Goal: Task Accomplishment & Management: Manage account settings

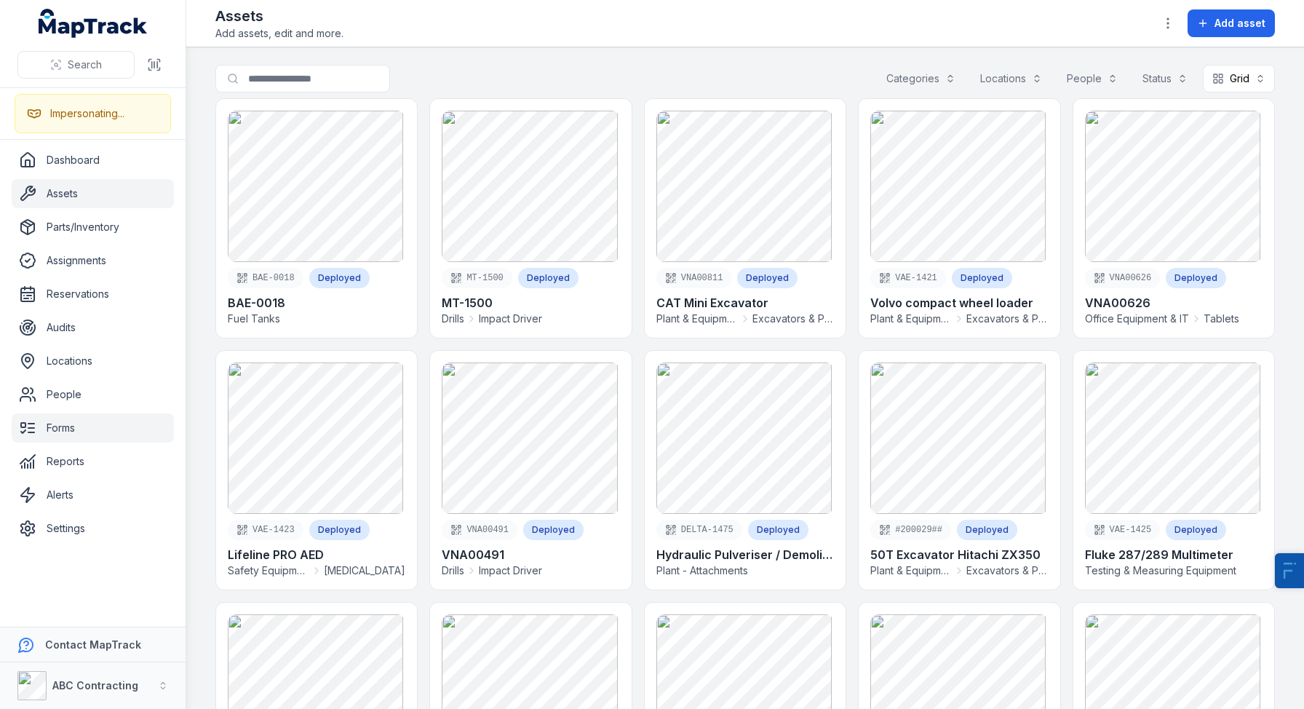
click at [69, 431] on link "Forms" at bounding box center [93, 427] width 162 height 29
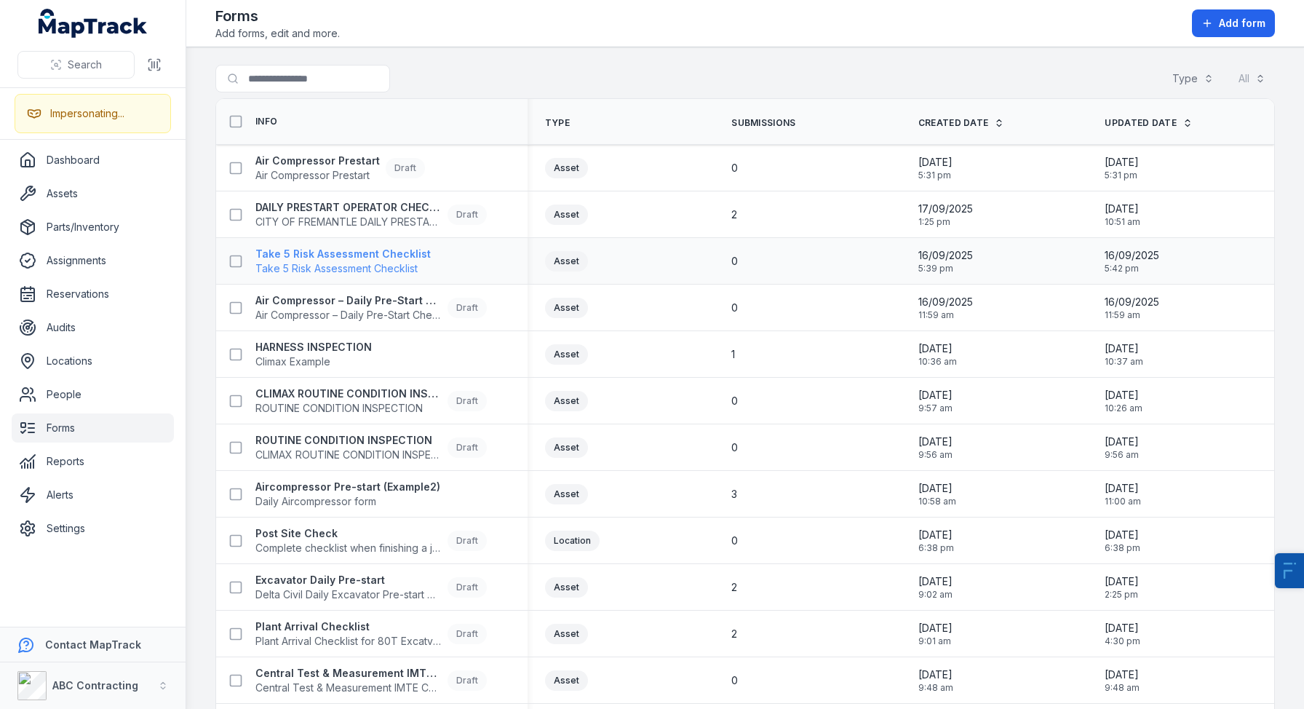
click at [366, 252] on strong "Take 5 Risk Assessment Checklist" at bounding box center [342, 254] width 175 height 15
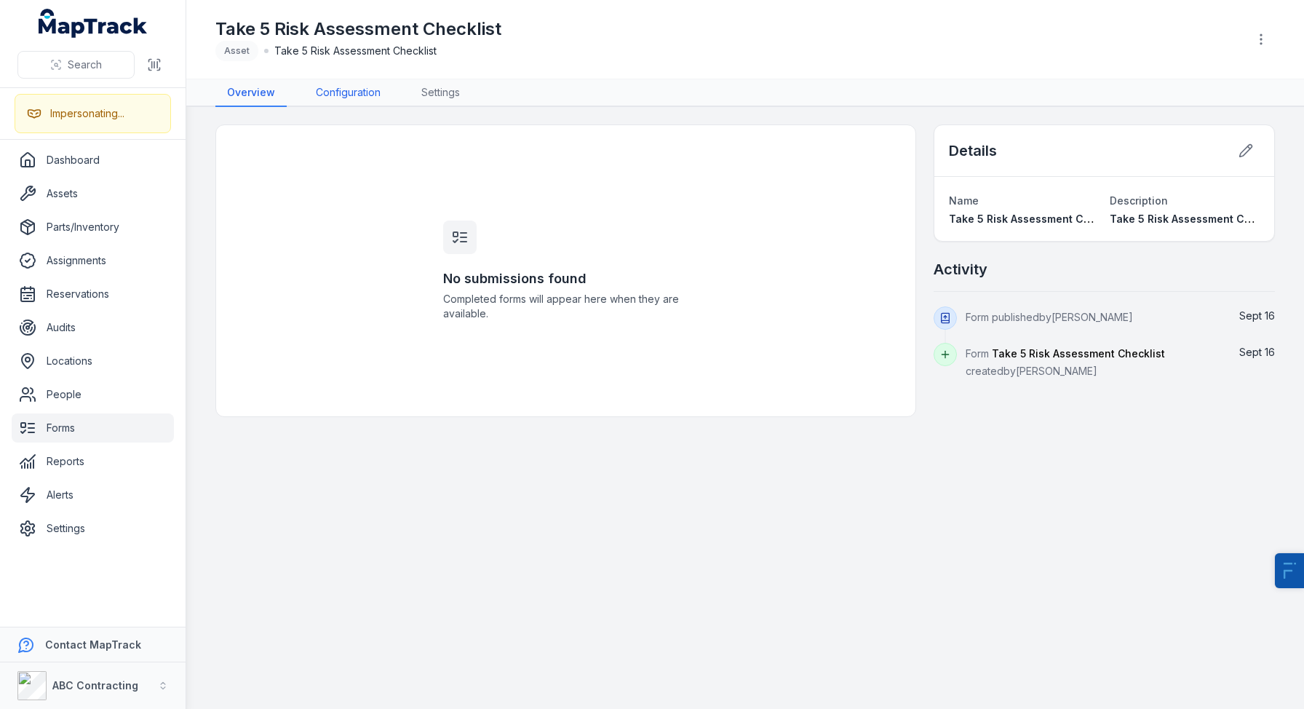
click at [325, 85] on link "Configuration" at bounding box center [348, 93] width 88 height 28
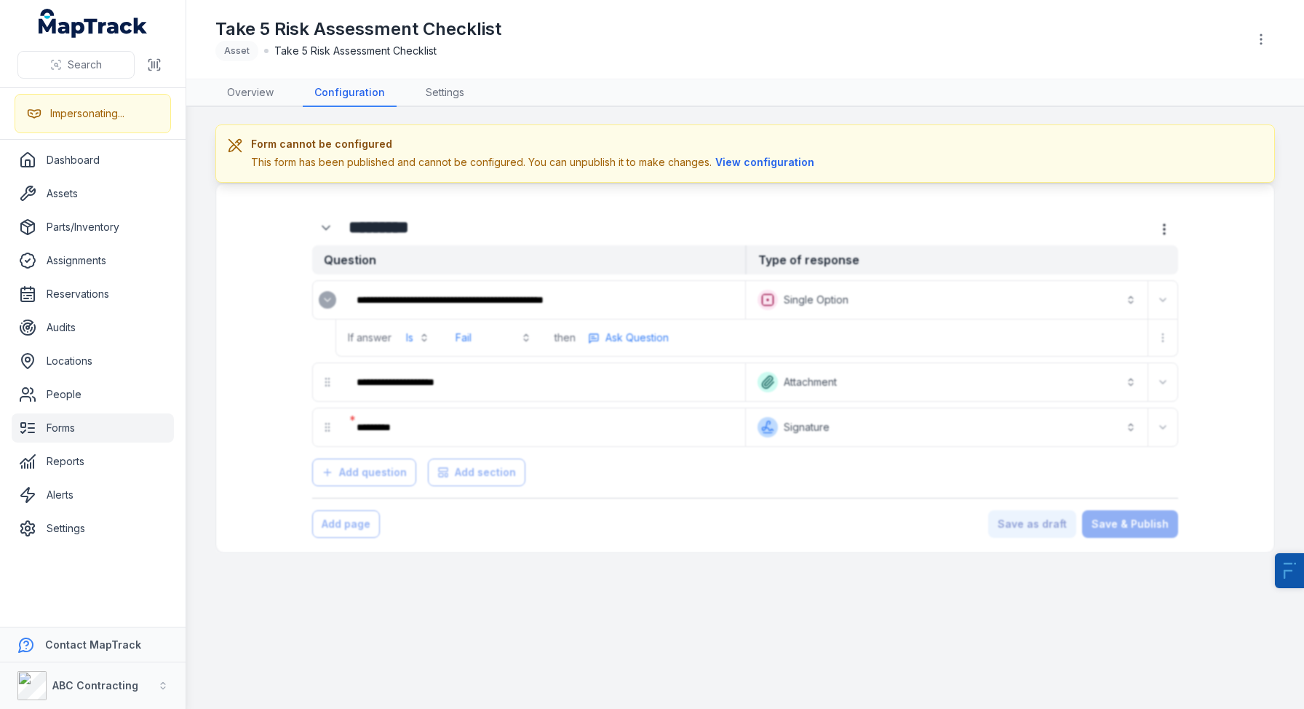
click at [760, 174] on div "Form cannot be configured This form has been published and cannot be configured…" at bounding box center [744, 153] width 1059 height 58
click at [763, 165] on button "View configuration" at bounding box center [765, 162] width 106 height 16
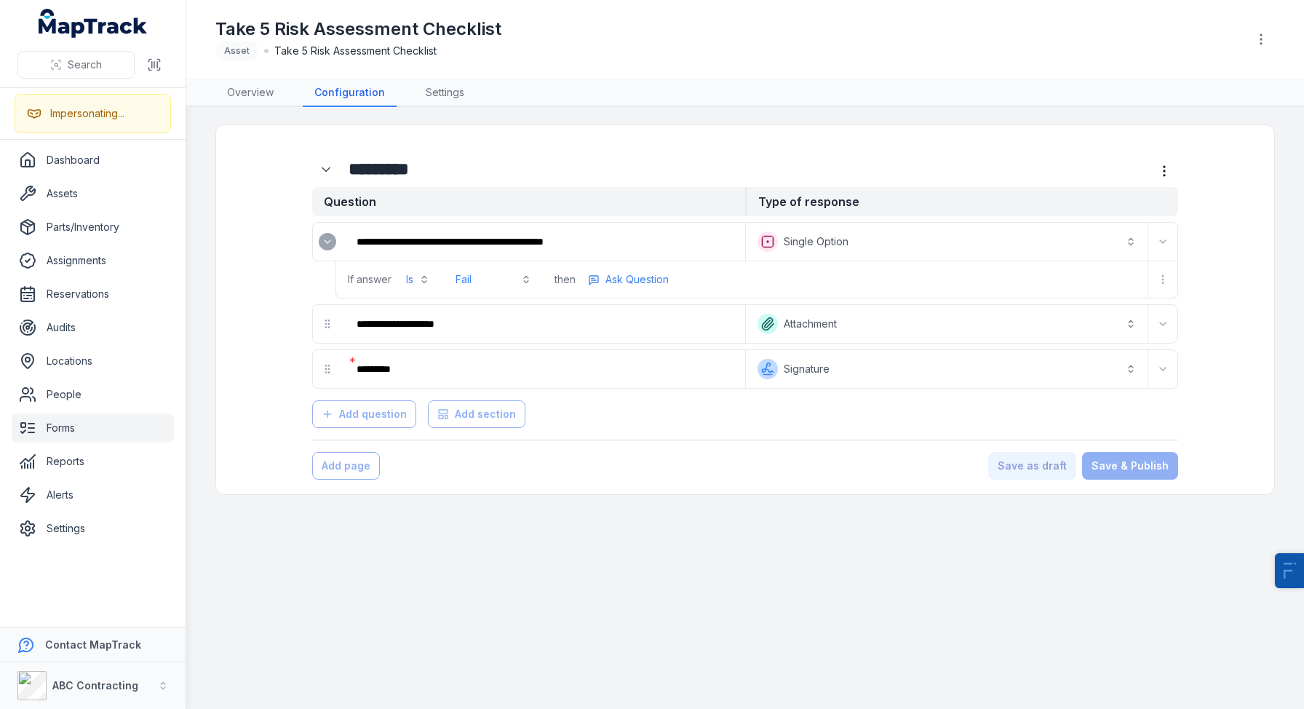
click at [419, 287] on button "Is" at bounding box center [417, 279] width 41 height 26
click at [470, 274] on div "If answer Is Fail" at bounding box center [439, 279] width 207 height 36
click at [495, 283] on button "Fail" at bounding box center [493, 279] width 93 height 26
click at [260, 349] on div "**********" at bounding box center [745, 296] width 1006 height 312
click at [81, 498] on link "Alerts" at bounding box center [93, 494] width 162 height 29
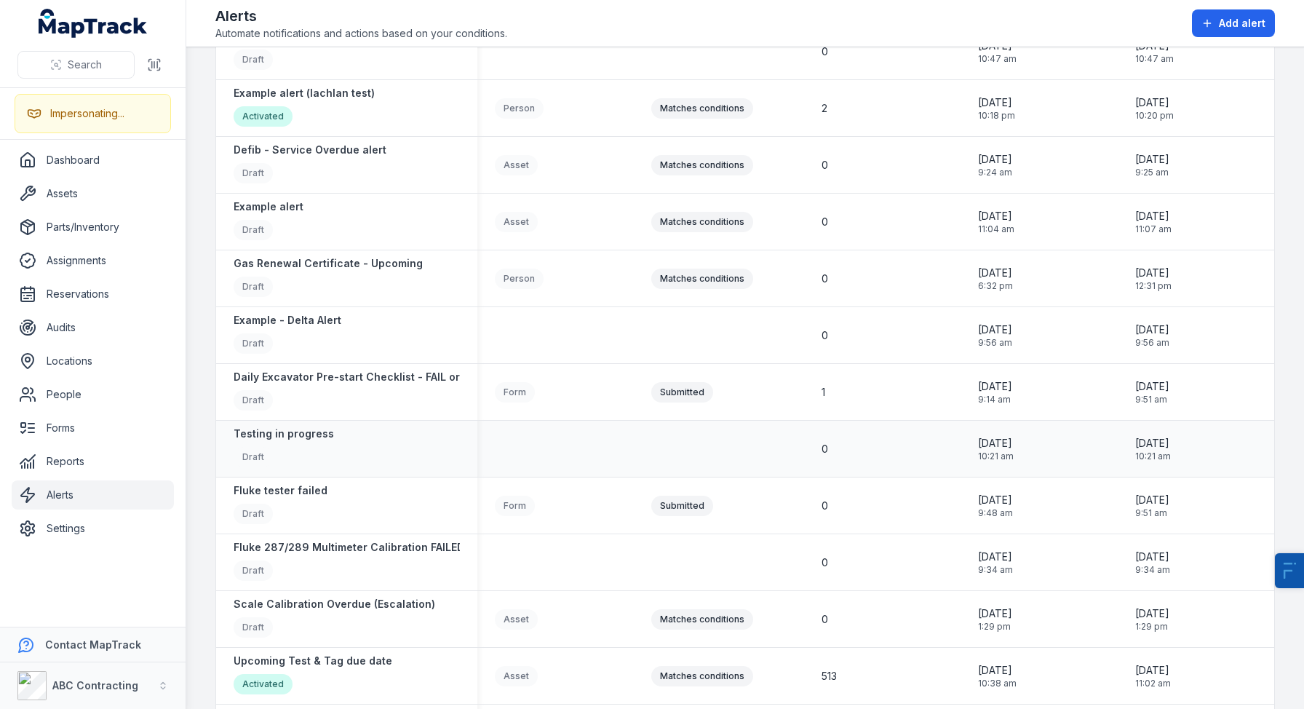
scroll to position [306, 0]
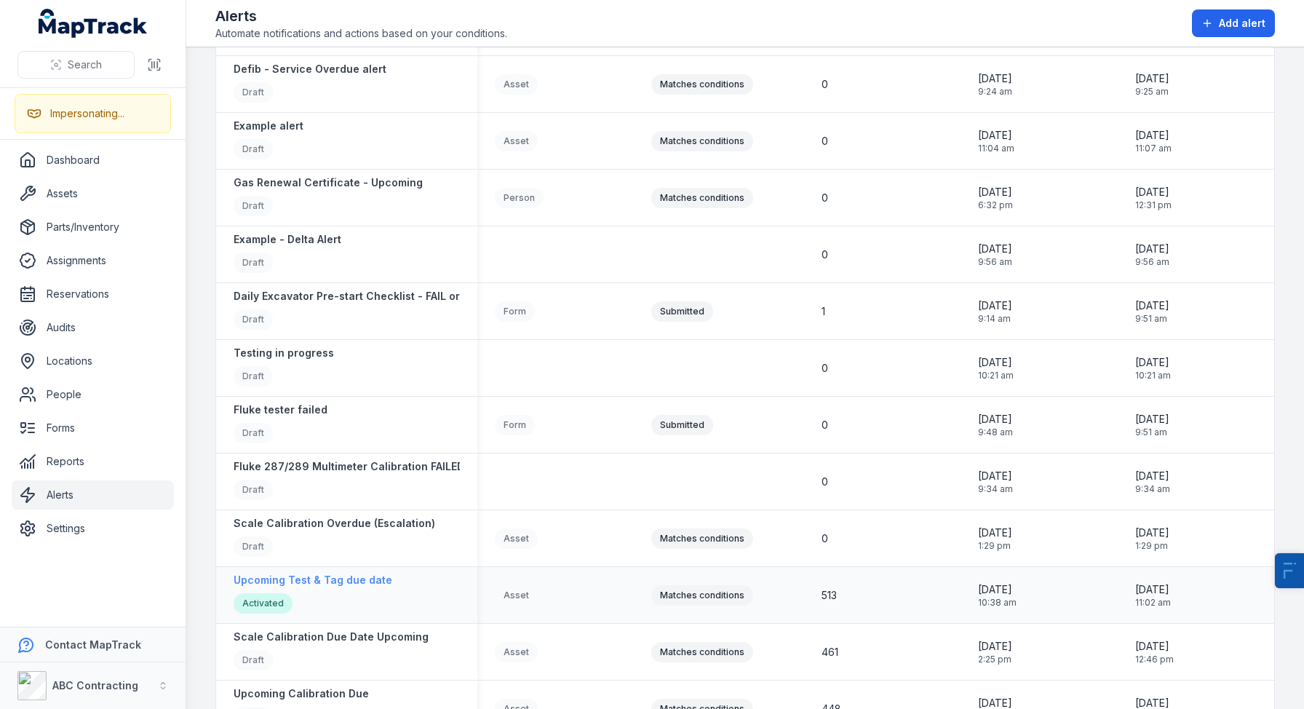
click at [333, 584] on strong "Upcoming Test & Tag due date" at bounding box center [313, 580] width 159 height 15
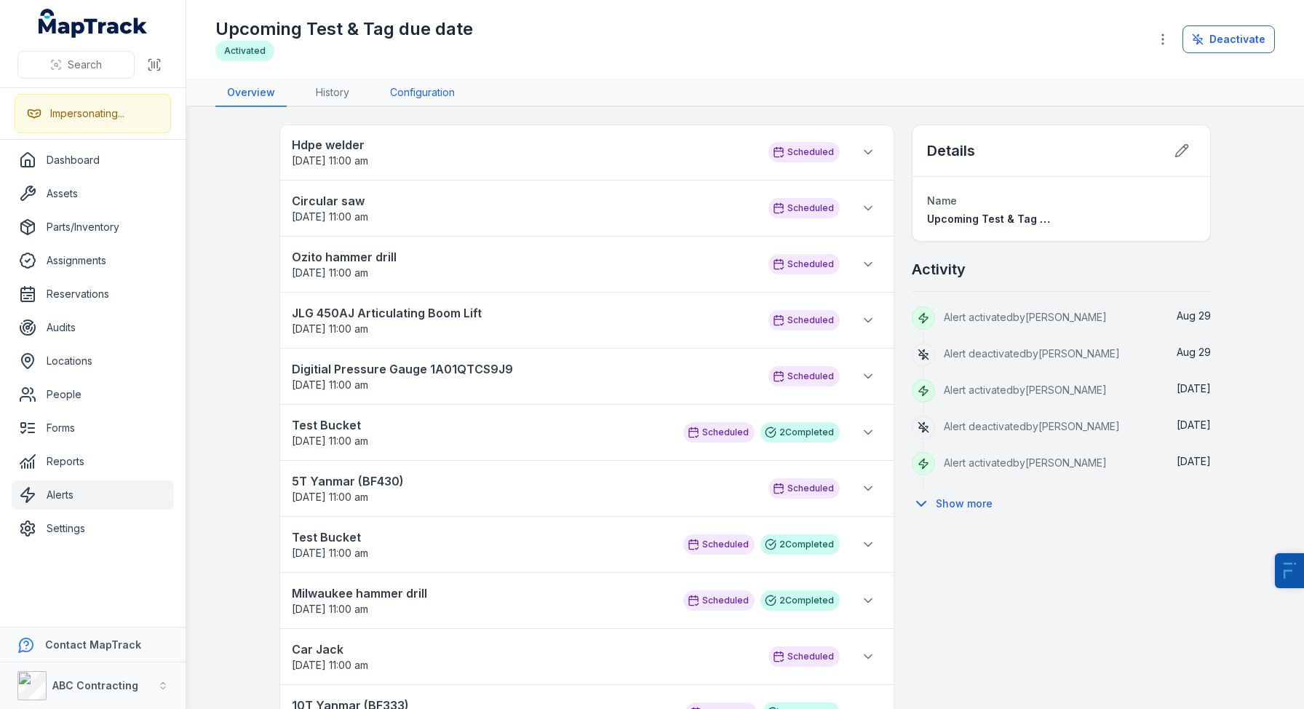
click at [421, 91] on link "Configuration" at bounding box center [422, 93] width 88 height 28
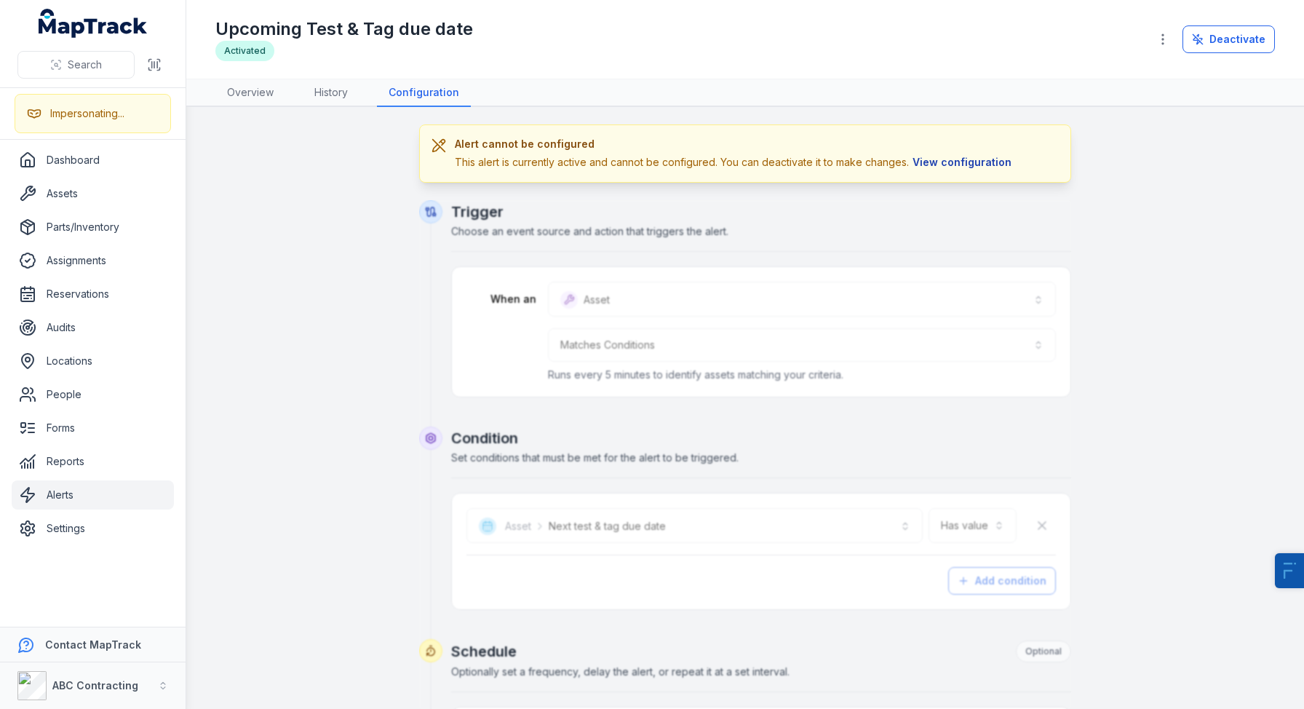
click at [934, 164] on button "View configuration" at bounding box center [962, 162] width 106 height 16
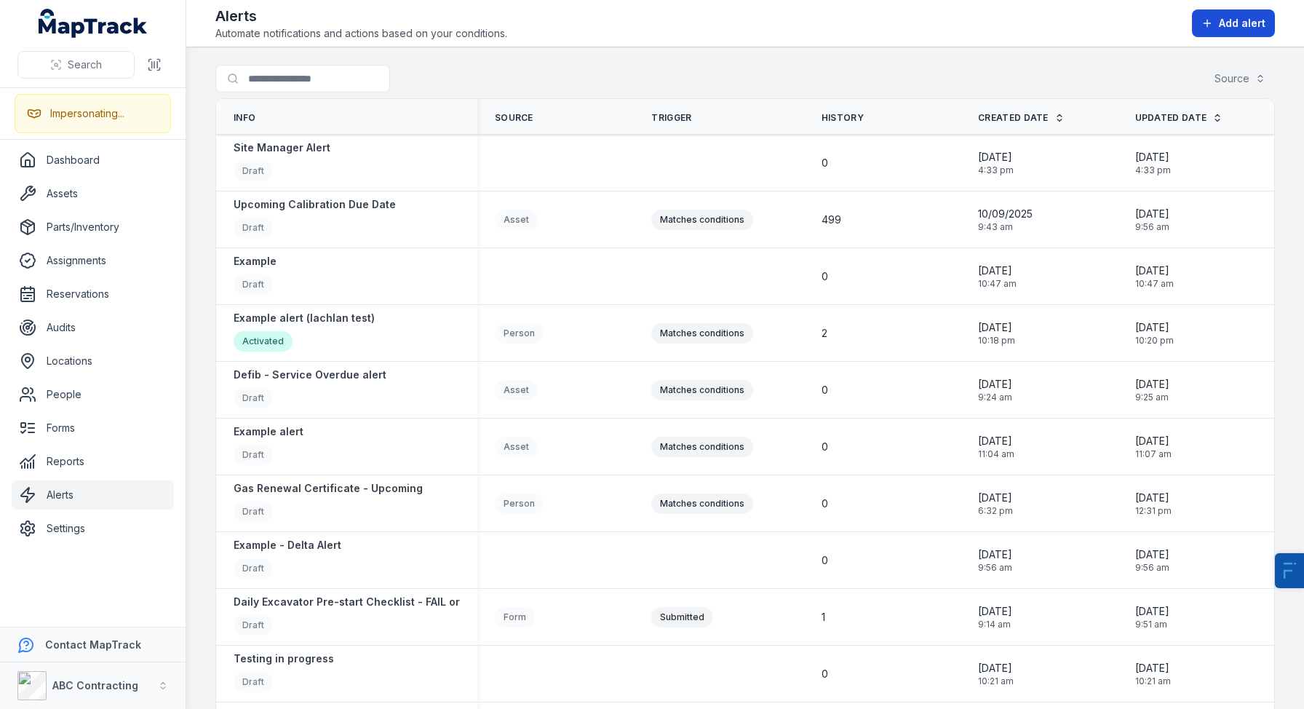
click at [1205, 20] on icon at bounding box center [1207, 23] width 12 height 12
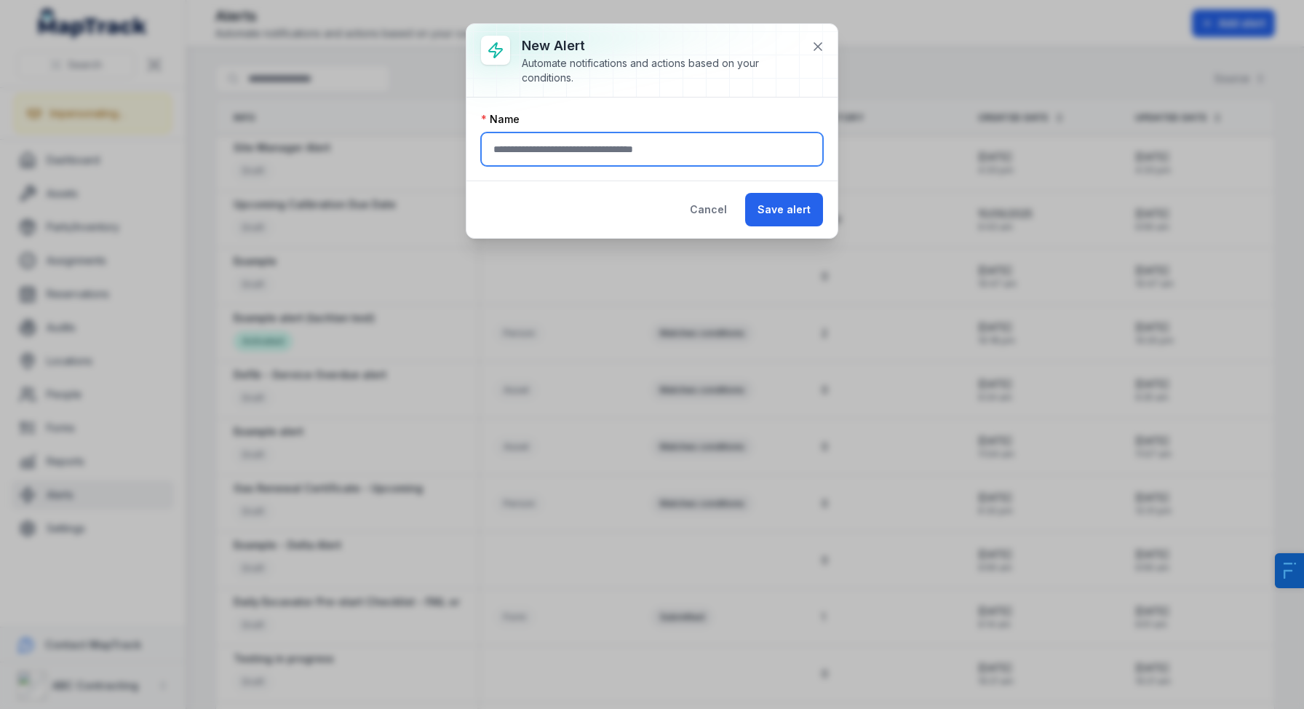
click at [665, 139] on input "text" at bounding box center [652, 148] width 342 height 33
type input "****"
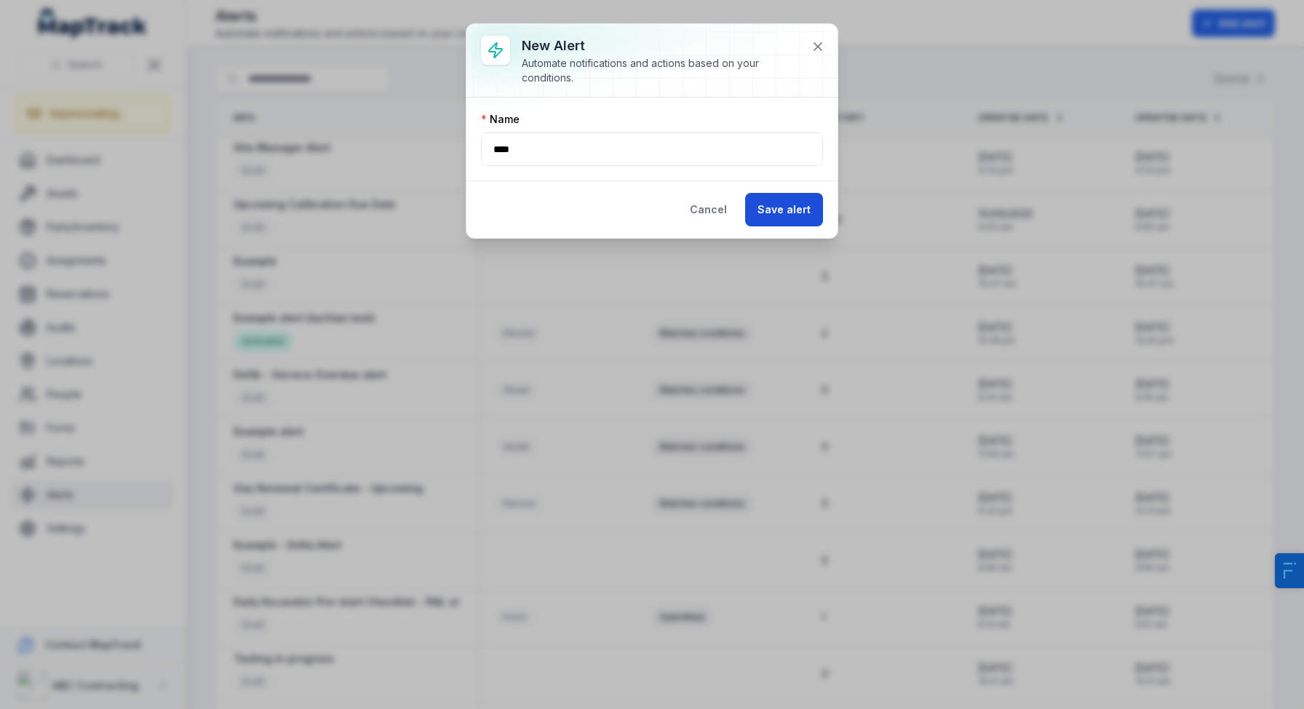
click at [763, 205] on button "Save alert" at bounding box center [784, 209] width 78 height 33
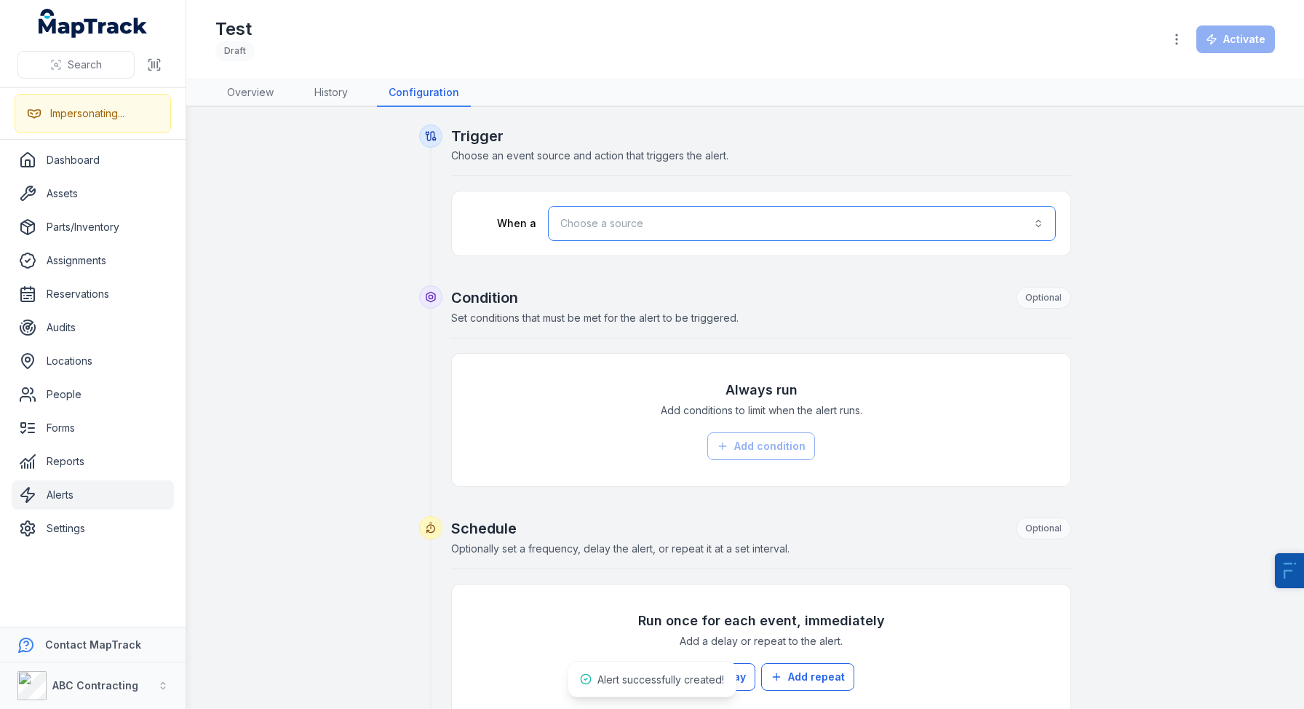
click at [613, 240] on button "Choose a source" at bounding box center [802, 223] width 508 height 35
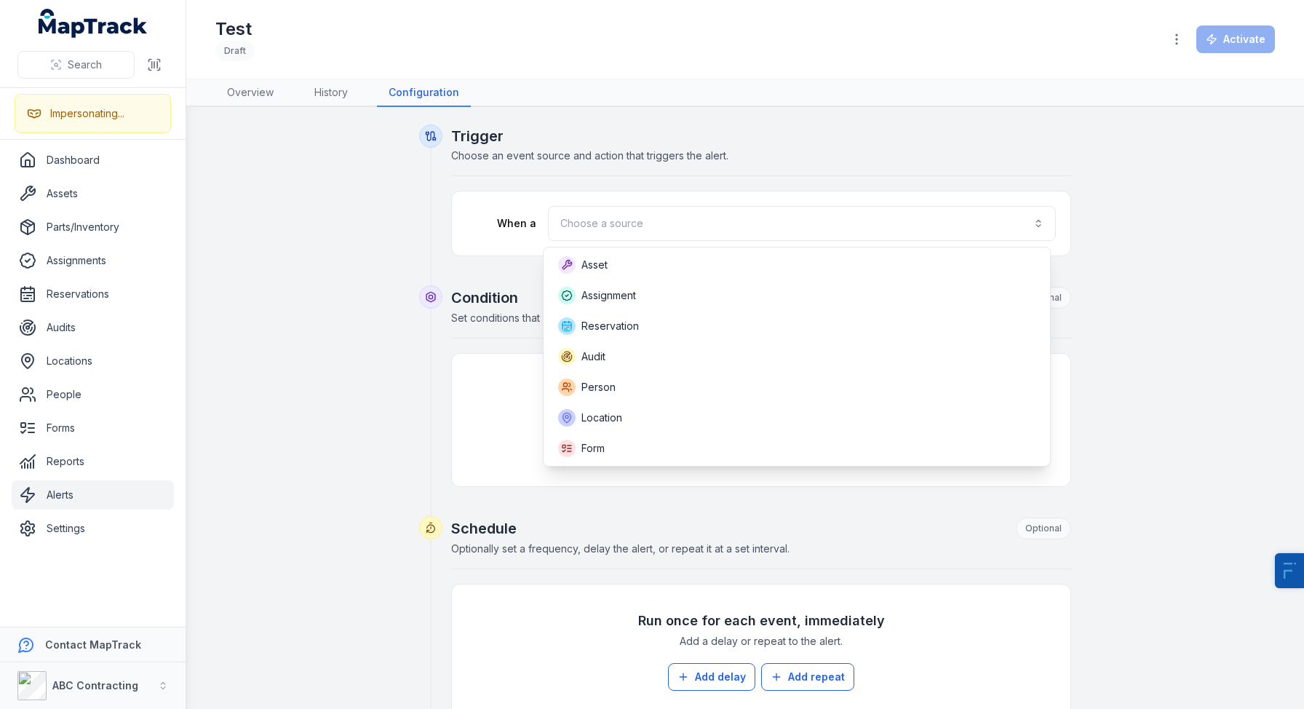
click at [98, 352] on div "Search Impersonating... Dashboard Assets Parts/Inventory Assignments Reservatio…" at bounding box center [652, 354] width 1304 height 709
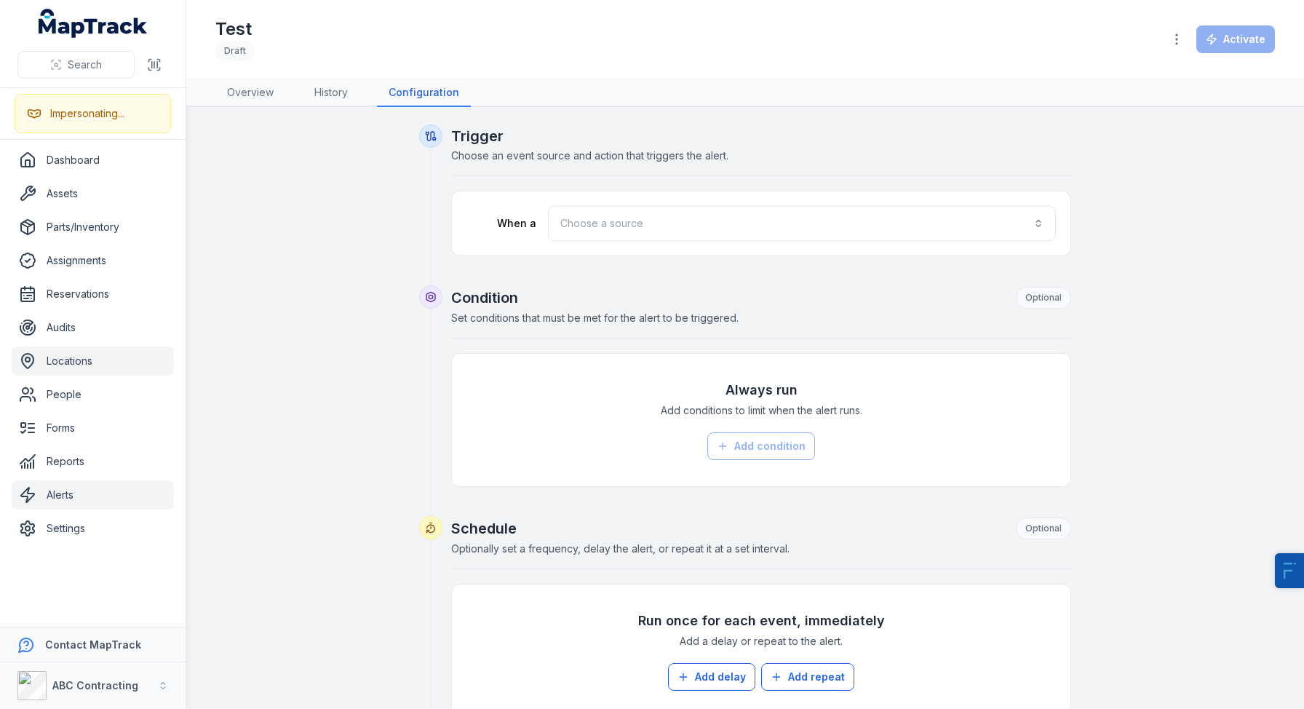
click at [89, 356] on link "Locations" at bounding box center [93, 360] width 162 height 29
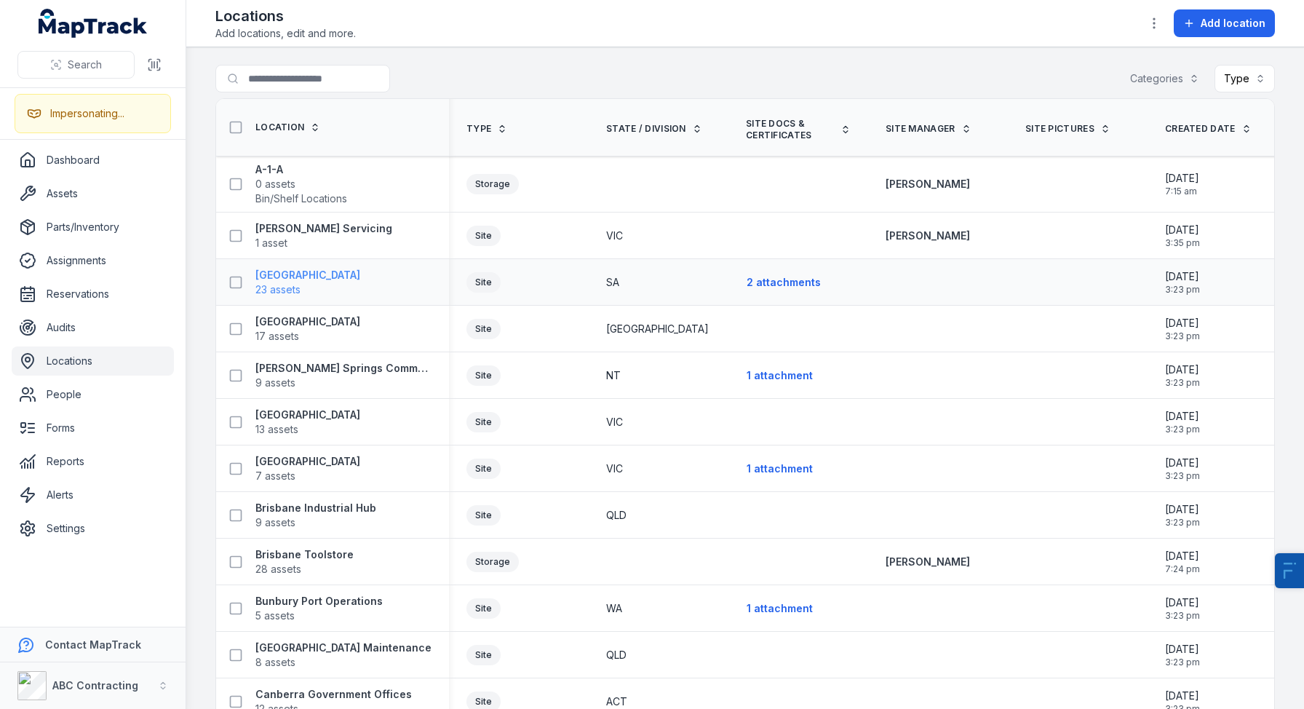
click at [300, 269] on strong "[GEOGRAPHIC_DATA]" at bounding box center [307, 275] width 105 height 15
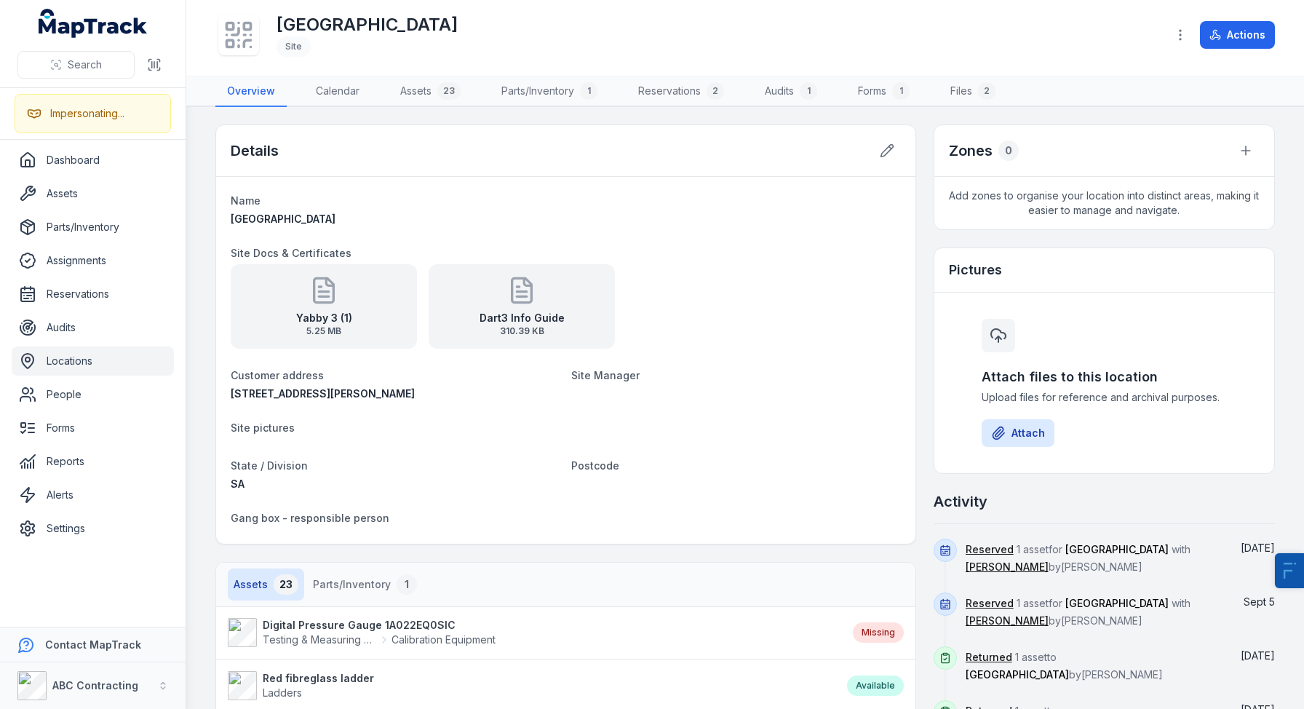
click at [864, 154] on div "Details" at bounding box center [565, 151] width 699 height 52
click at [873, 151] on button at bounding box center [887, 151] width 28 height 28
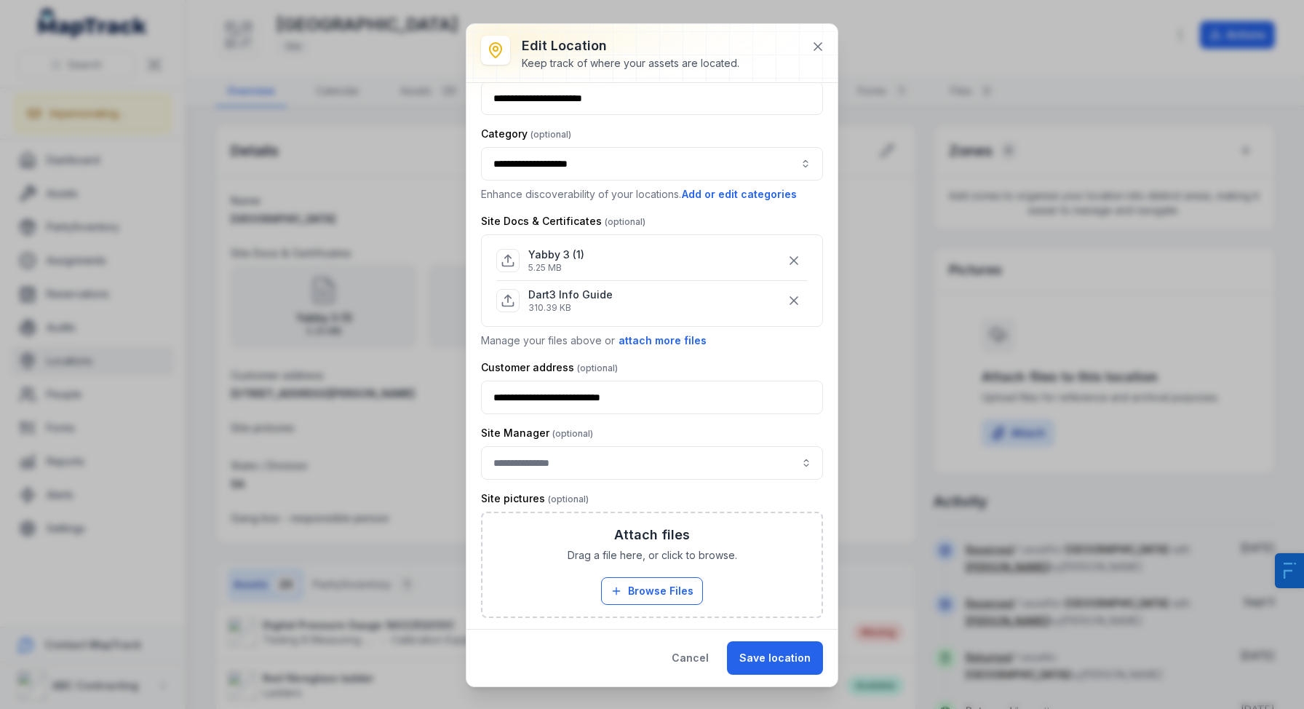
scroll to position [236, 0]
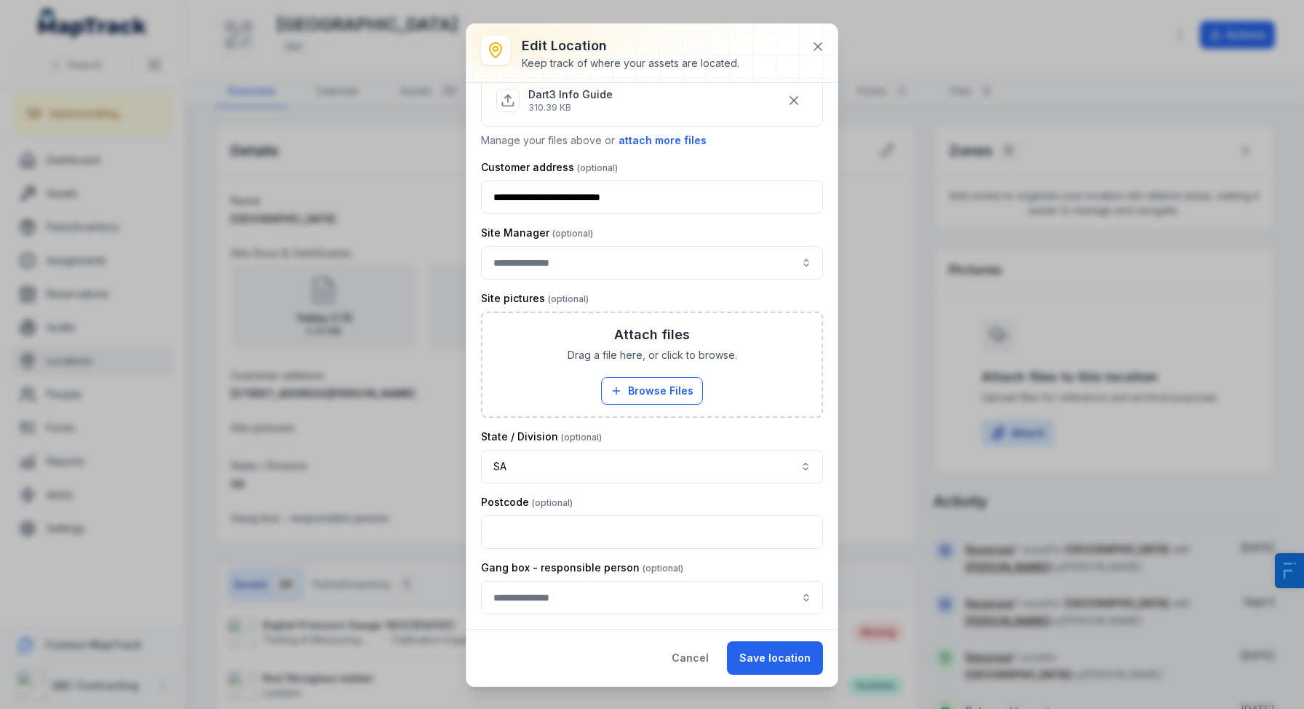
click at [574, 238] on label "Site Manager" at bounding box center [537, 233] width 112 height 15
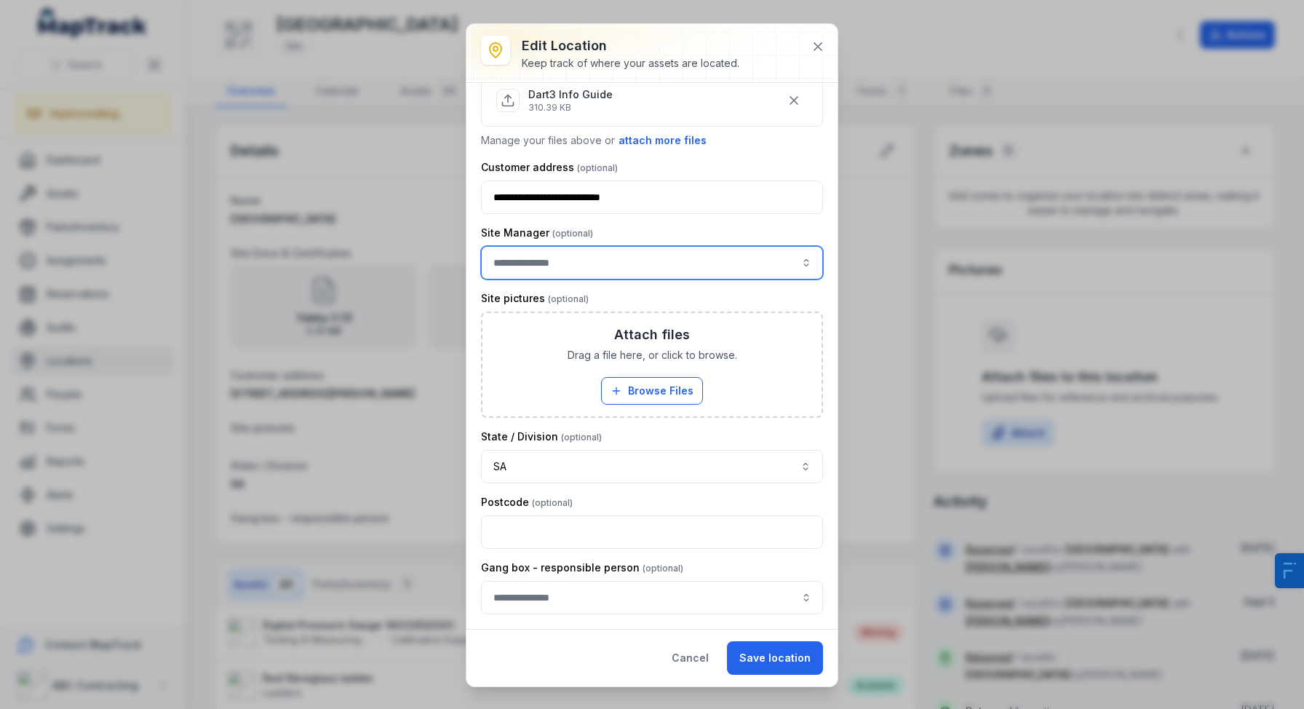
click at [577, 260] on input "location-edit:cf[5e46382d-f712-41fb-848f-a7473c324c31]-label" at bounding box center [652, 262] width 342 height 33
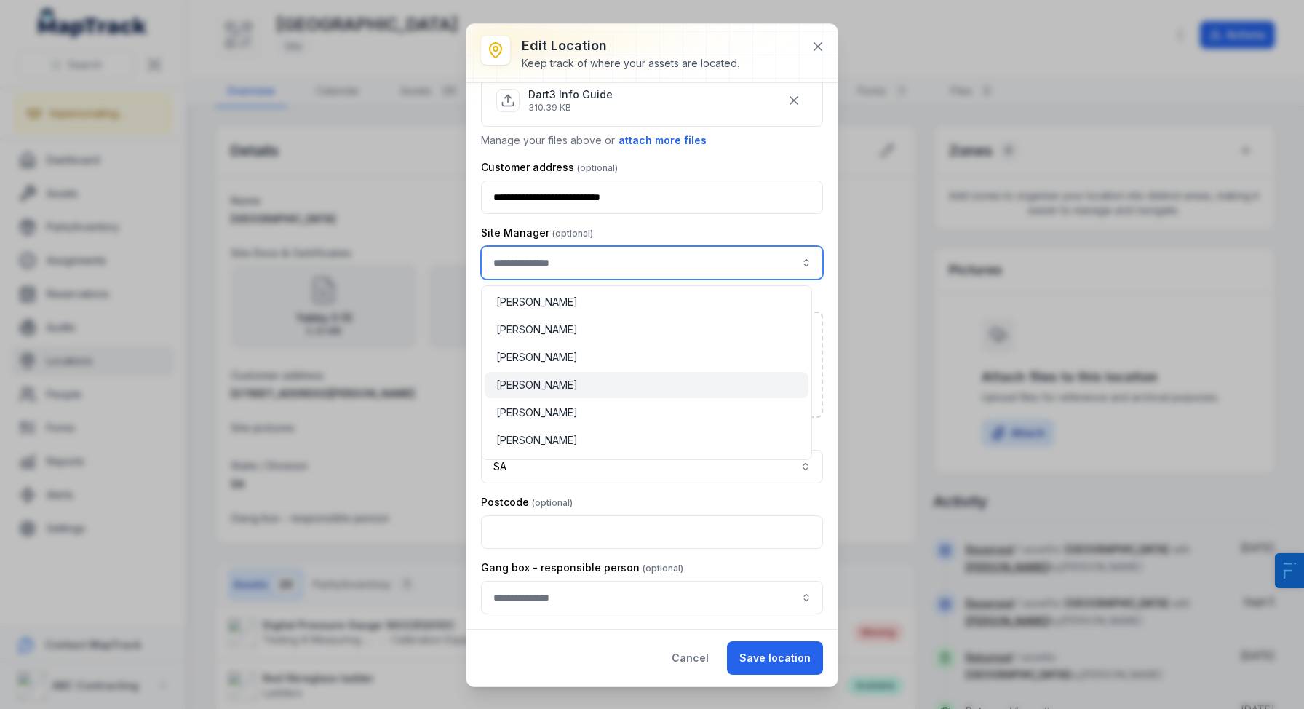
scroll to position [135, 0]
click at [572, 381] on div "[PERSON_NAME]" at bounding box center [646, 388] width 300 height 15
type input "**********"
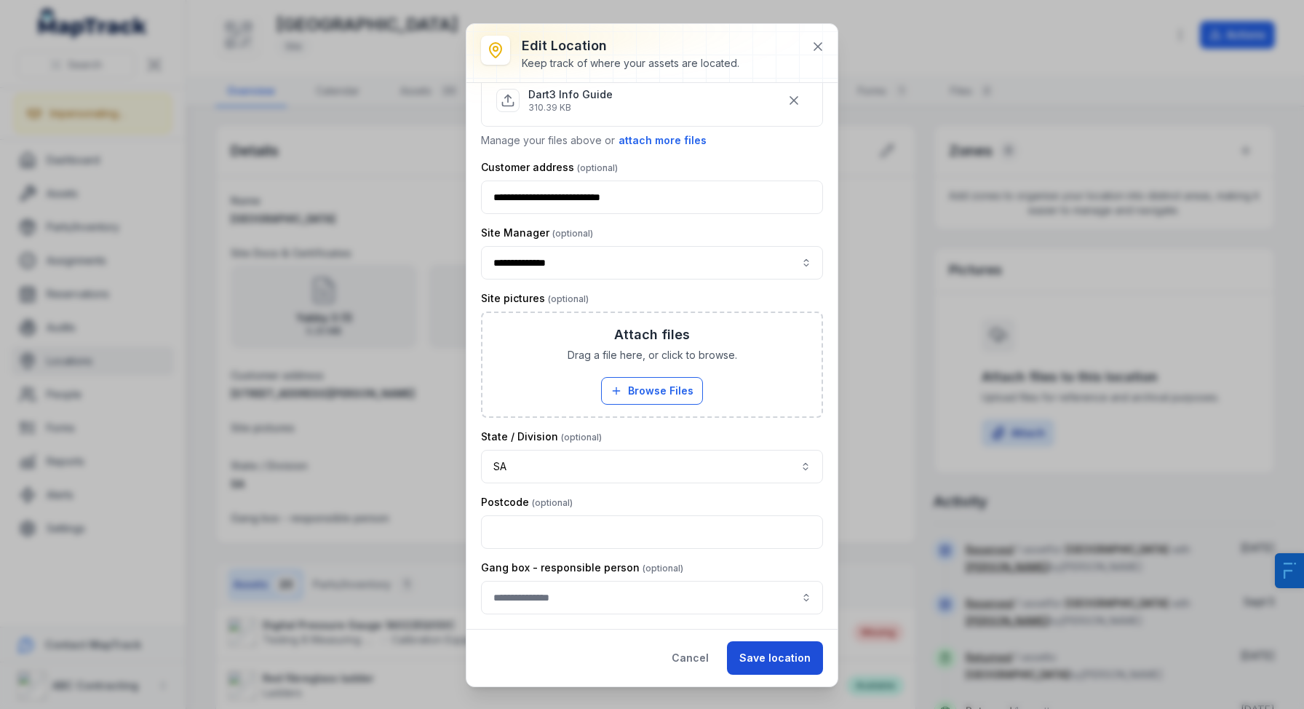
click at [765, 649] on button "Save location" at bounding box center [775, 657] width 96 height 33
